Goal: Task Accomplishment & Management: Use online tool/utility

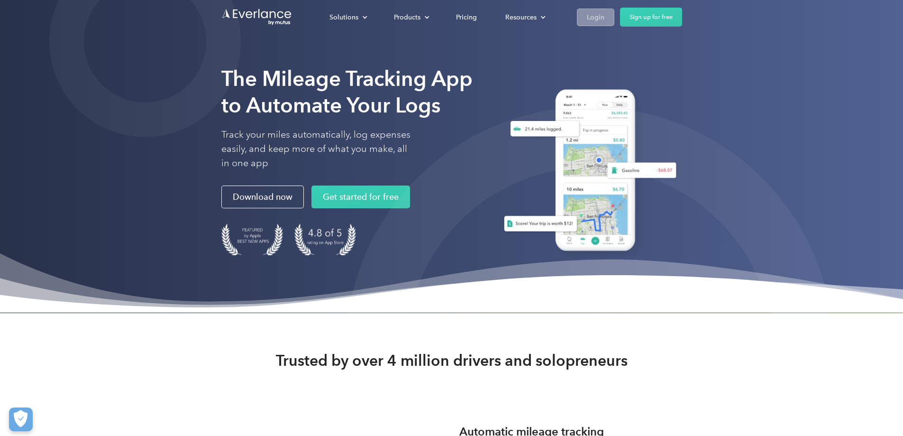
click at [604, 15] on div "Login" at bounding box center [596, 17] width 18 height 12
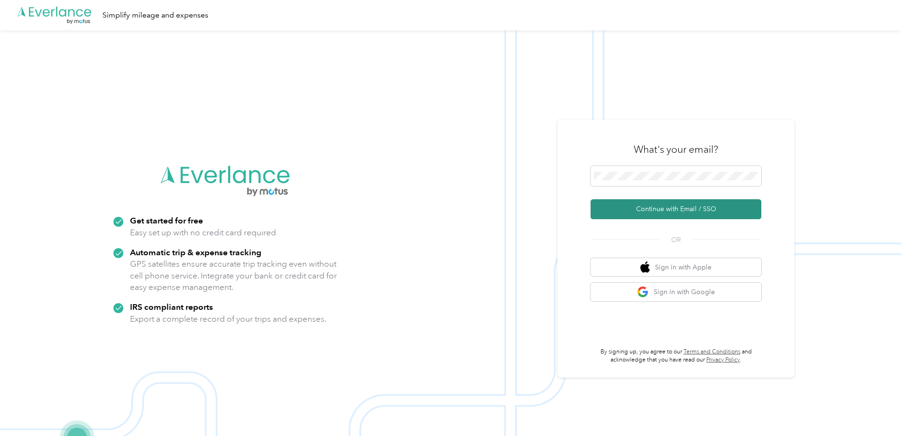
click at [673, 206] on button "Continue with Email / SSO" at bounding box center [675, 209] width 171 height 20
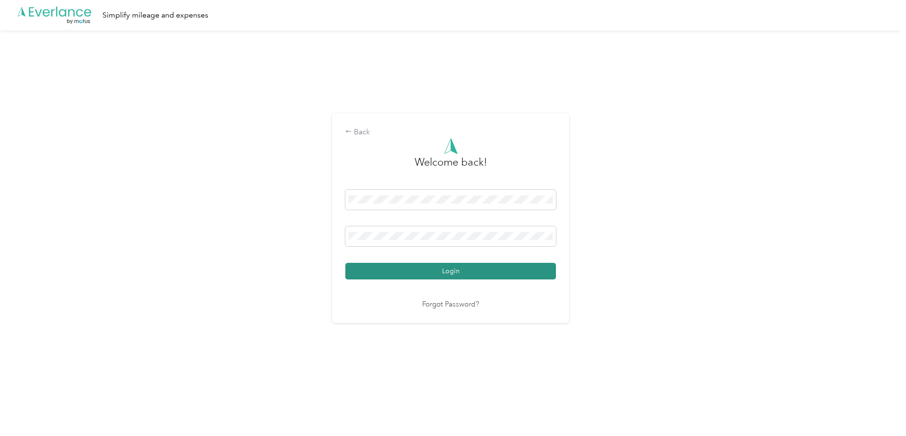
click at [457, 270] on button "Login" at bounding box center [450, 271] width 210 height 17
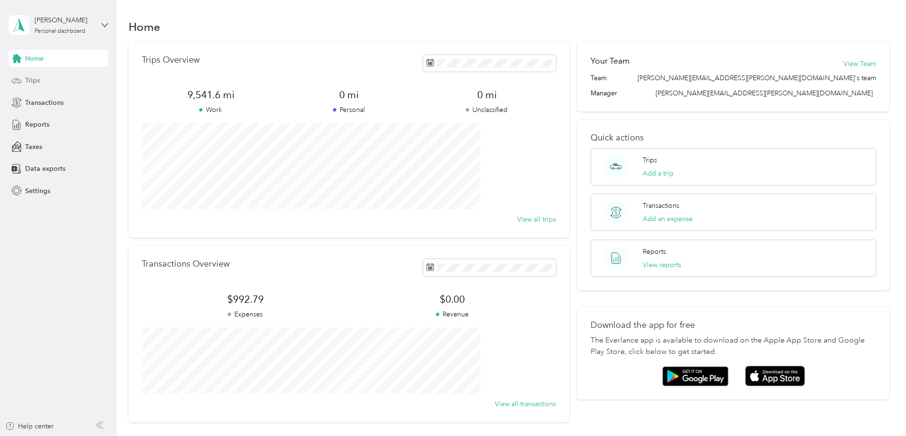
click at [38, 78] on span "Trips" at bounding box center [32, 80] width 15 height 10
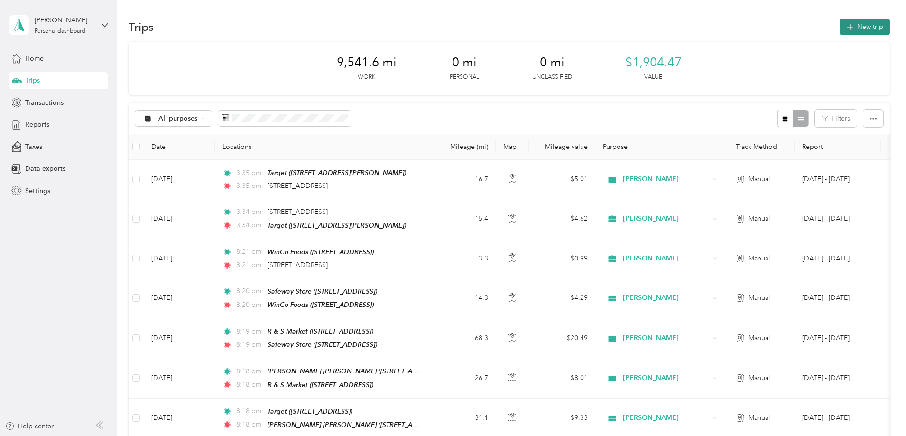
click at [839, 22] on button "New trip" at bounding box center [864, 26] width 50 height 17
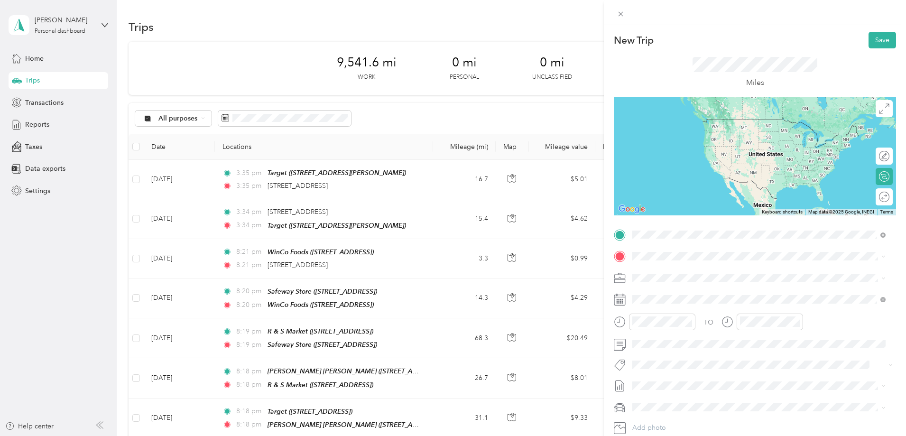
click at [659, 269] on span "5101 NE 121st Ave Vancouver, Washington 98682, United States" at bounding box center [697, 269] width 95 height 9
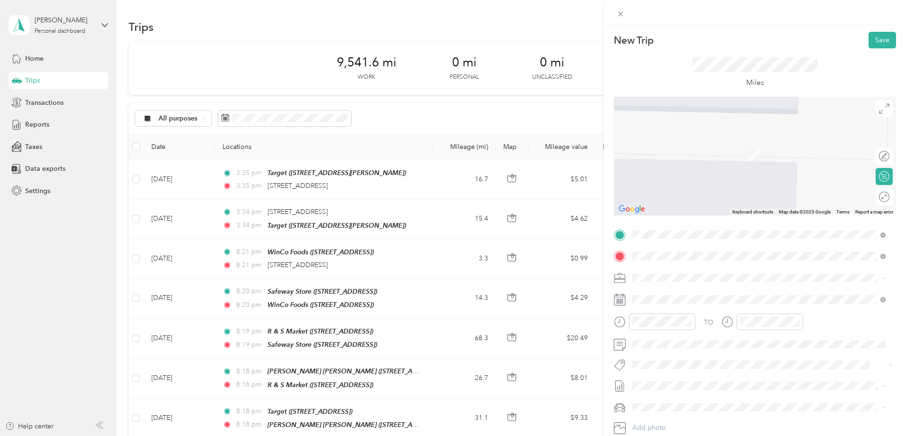
click at [677, 304] on span "7809 NE Vancouver Plaza Dr Ste C, 986626643, Vancouver, WA, USA" at bounding box center [680, 307] width 60 height 8
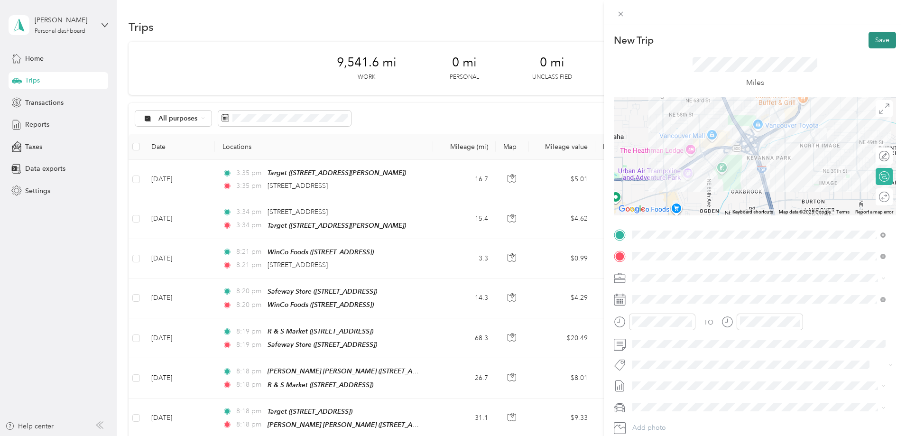
click at [878, 37] on button "Save" at bounding box center [881, 40] width 27 height 17
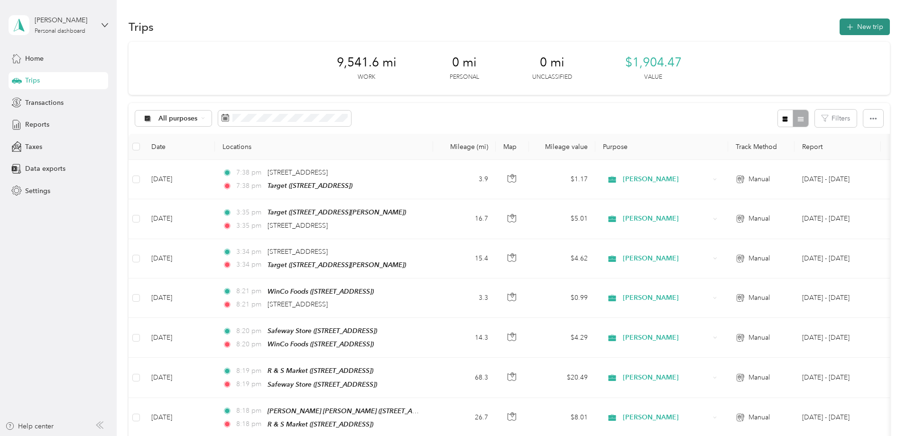
click at [839, 28] on button "New trip" at bounding box center [864, 26] width 50 height 17
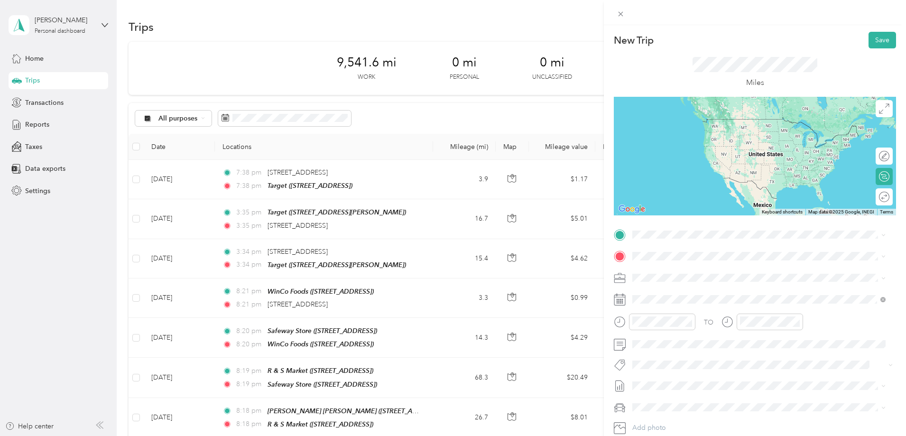
click at [675, 277] on div "TEAM Target 7809 NE Vancouver Plaza Dr Ste C, 986626643, Vancouver, WA, USA" at bounding box center [680, 274] width 60 height 23
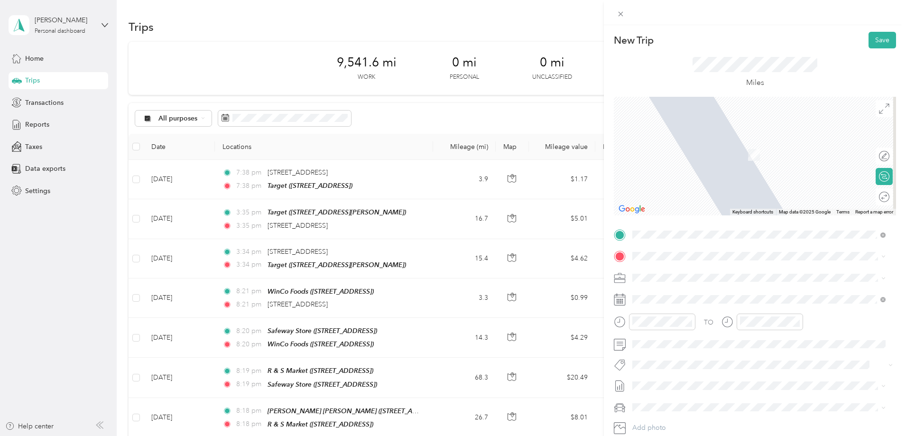
click at [665, 284] on div "5101 NE 121st Ave Vancouver, Washington 98682, United States" at bounding box center [758, 289] width 247 height 13
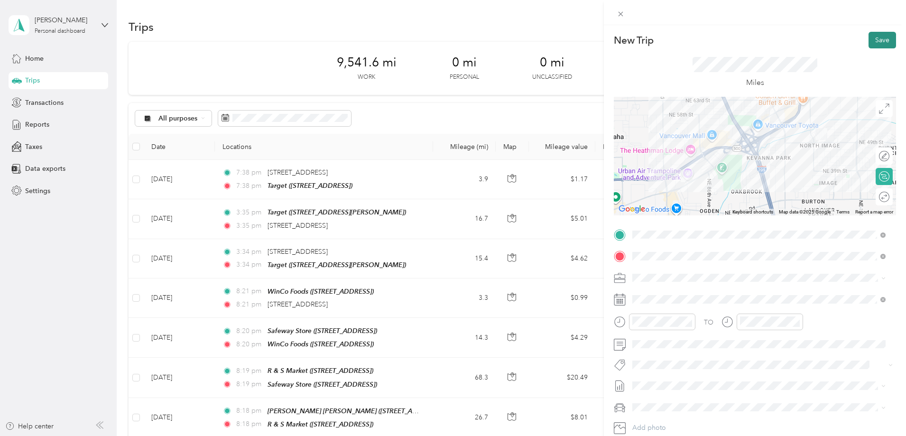
click at [872, 39] on button "Save" at bounding box center [881, 40] width 27 height 17
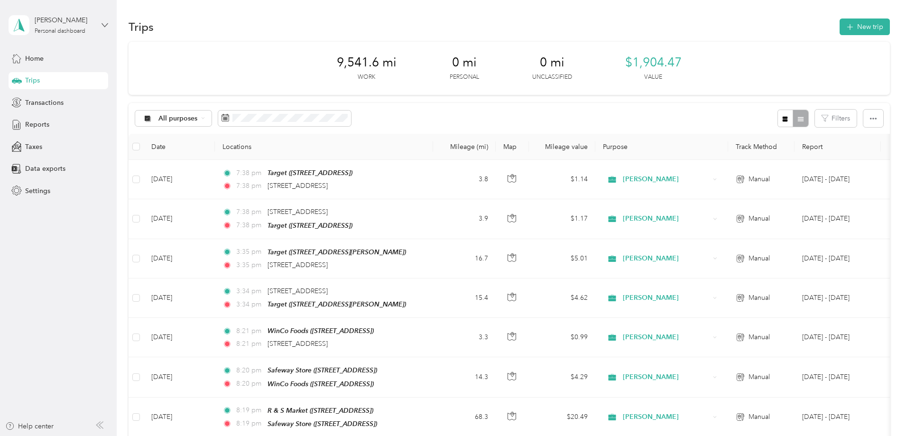
click at [102, 24] on icon at bounding box center [104, 25] width 7 height 7
click at [41, 78] on div "Log out" at bounding box center [161, 76] width 293 height 17
